Goal: Task Accomplishment & Management: Complete application form

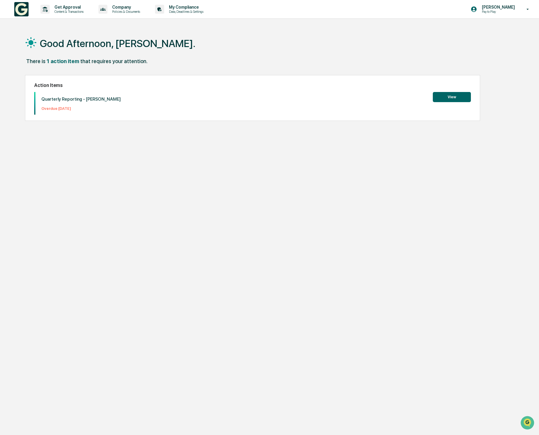
click at [453, 99] on button "View" at bounding box center [452, 97] width 38 height 10
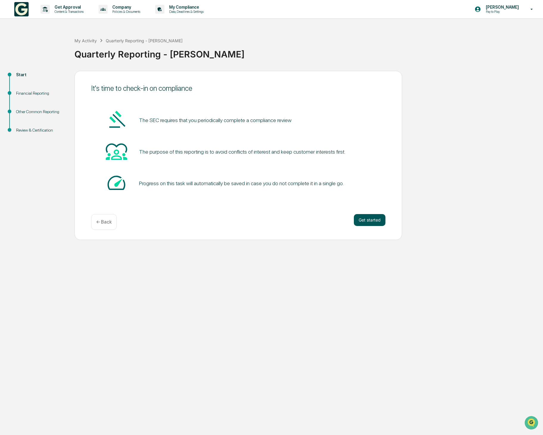
click at [373, 221] on button "Get started" at bounding box center [370, 220] width 32 height 12
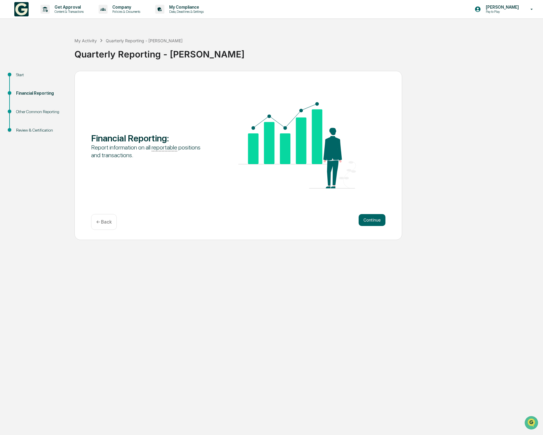
click at [373, 221] on button "Continue" at bounding box center [371, 220] width 27 height 12
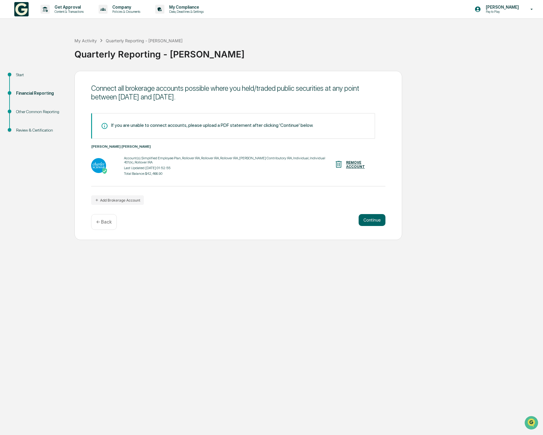
click at [373, 221] on button "Continue" at bounding box center [371, 220] width 27 height 12
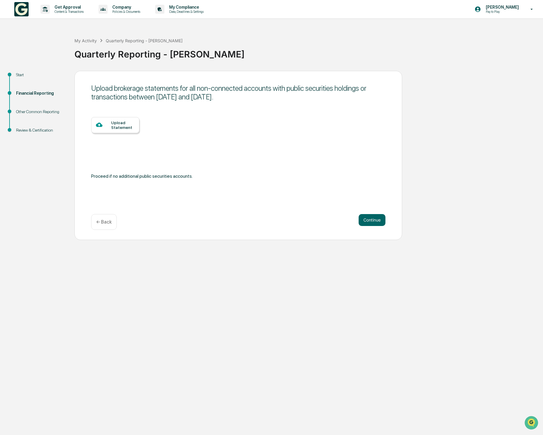
click at [373, 221] on button "Continue" at bounding box center [371, 220] width 27 height 12
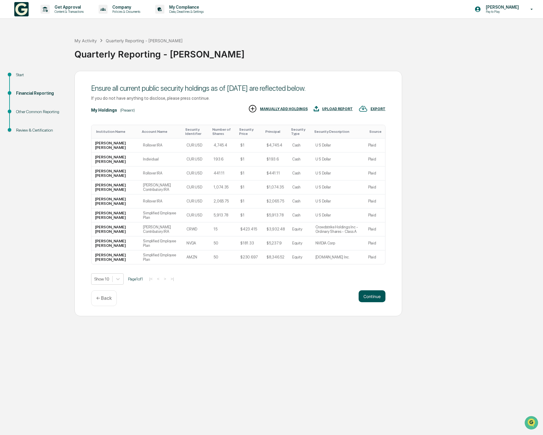
click at [373, 297] on button "Continue" at bounding box center [371, 296] width 27 height 12
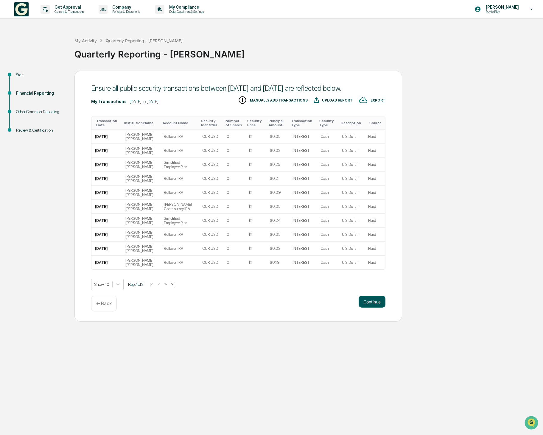
click at [372, 308] on button "Continue" at bounding box center [371, 302] width 27 height 12
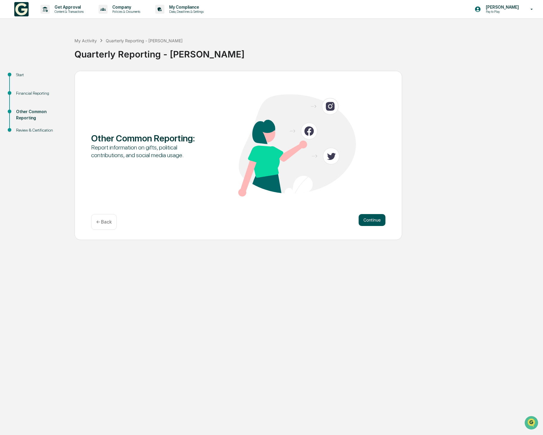
click at [373, 223] on button "Continue" at bounding box center [371, 220] width 27 height 12
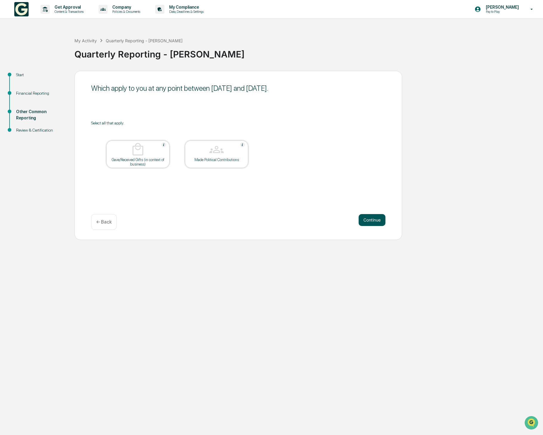
click at [367, 218] on button "Continue" at bounding box center [371, 220] width 27 height 12
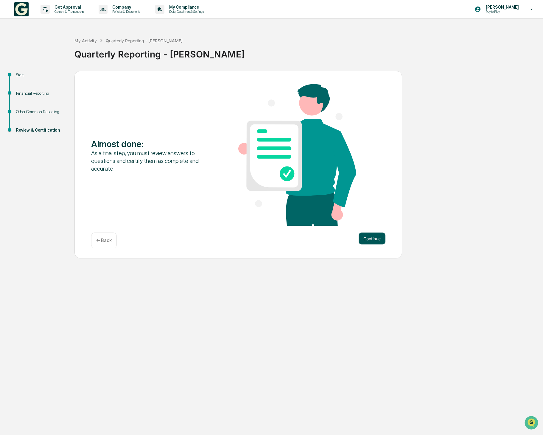
click at [376, 236] on button "Continue" at bounding box center [371, 239] width 27 height 12
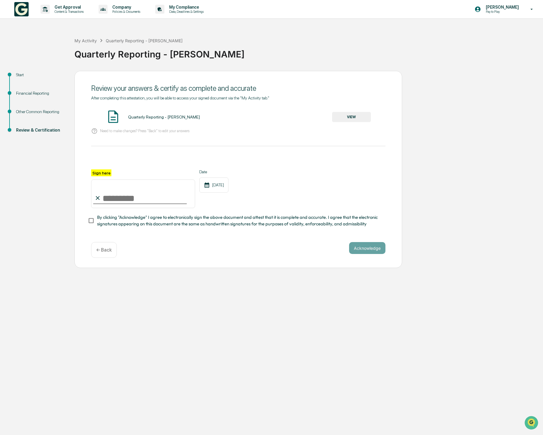
click at [135, 195] on input "Sign here" at bounding box center [143, 194] width 104 height 29
type input "**********"
click at [366, 247] on button "Acknowledge" at bounding box center [367, 248] width 36 height 12
click at [344, 117] on button "VIEW" at bounding box center [351, 117] width 39 height 10
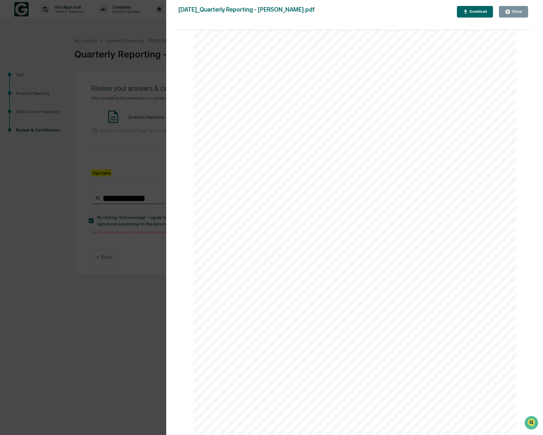
scroll to position [1057, 0]
click at [510, 12] on div "Close" at bounding box center [516, 12] width 12 height 4
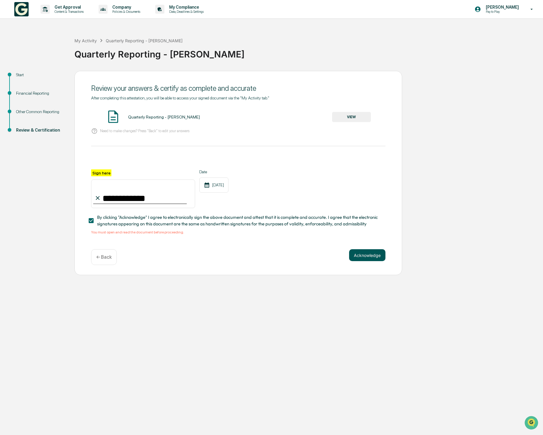
click at [375, 252] on button "Acknowledge" at bounding box center [367, 255] width 36 height 12
